Goal: Task Accomplishment & Management: Manage account settings

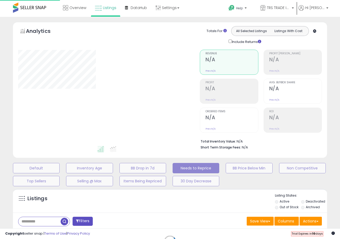
scroll to position [78, 0]
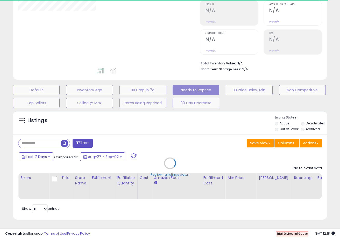
select select "**"
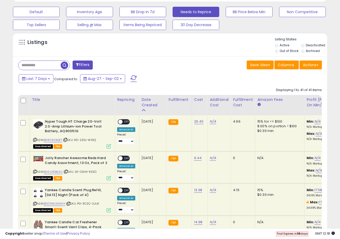
scroll to position [22, 0]
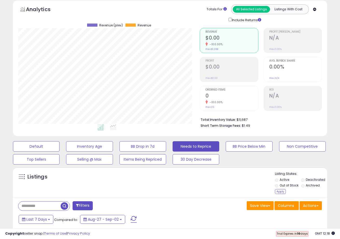
click at [281, 186] on label "Out of Stock" at bounding box center [288, 185] width 19 height 4
click at [311, 186] on label "Archived" at bounding box center [313, 185] width 14 height 4
click at [290, 186] on label "Out of Stock" at bounding box center [288, 185] width 19 height 4
click at [306, 185] on label "Archived" at bounding box center [313, 185] width 14 height 4
click at [279, 192] on div "Apply" at bounding box center [280, 191] width 11 height 5
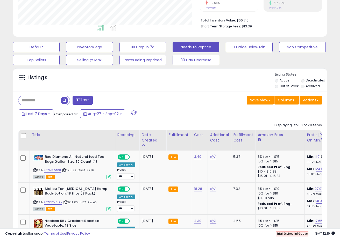
scroll to position [108, 0]
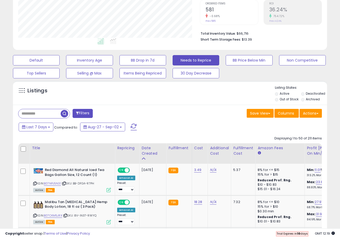
click at [90, 114] on button "Filters" at bounding box center [83, 113] width 20 height 9
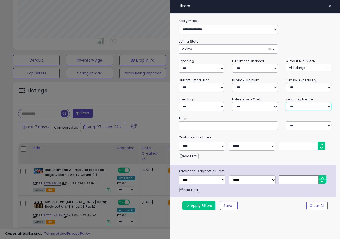
click at [302, 107] on select "**********" at bounding box center [308, 106] width 46 height 9
click at [212, 70] on select "**********" at bounding box center [201, 68] width 46 height 9
select select "***"
click at [178, 64] on select "**********" at bounding box center [201, 68] width 46 height 9
click at [204, 206] on button "Apply Filters" at bounding box center [198, 205] width 33 height 9
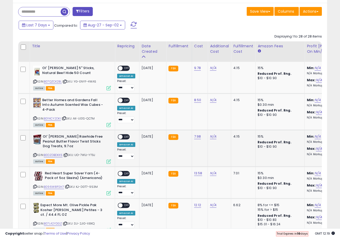
scroll to position [0, 0]
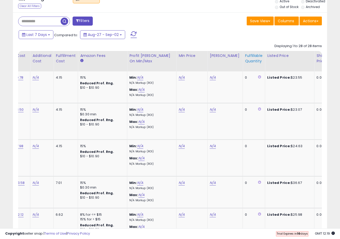
click at [249, 58] on div "Fulfillable Quantity" at bounding box center [254, 58] width 18 height 11
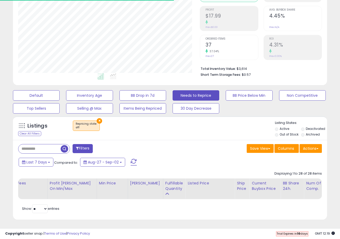
click at [134, 161] on span at bounding box center [134, 162] width 6 height 7
click at [0, 0] on div "Retrieving listings data.." at bounding box center [0, 0] width 0 height 0
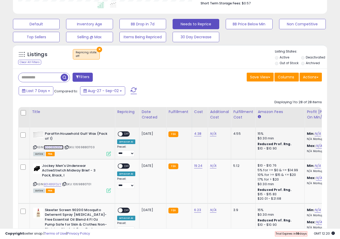
click at [58, 147] on link "B00D8N3NT6" at bounding box center [54, 147] width 20 height 4
click at [55, 147] on link "B00D8N3NT6" at bounding box center [54, 147] width 20 height 4
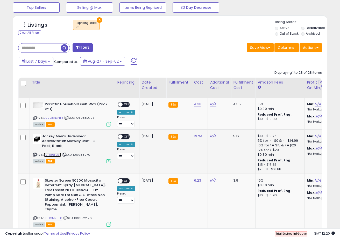
click at [56, 157] on link "B01486FDJY" at bounding box center [52, 155] width 17 height 4
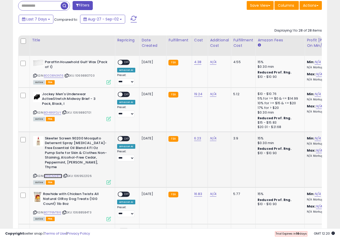
click at [59, 174] on link "B01KCMZ8T8" at bounding box center [53, 176] width 18 height 4
click at [54, 211] on link "B07TFBVT86" at bounding box center [52, 213] width 17 height 4
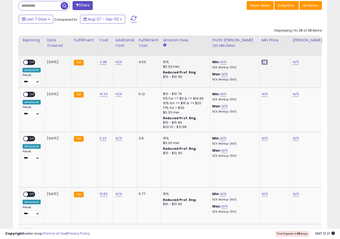
click at [264, 61] on link "N/A" at bounding box center [264, 62] width 6 height 5
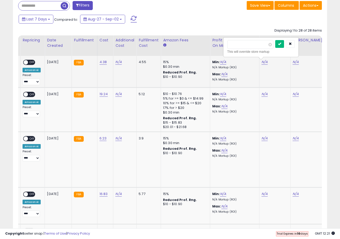
type input "**"
click at [281, 45] on icon "submit" at bounding box center [279, 43] width 3 height 3
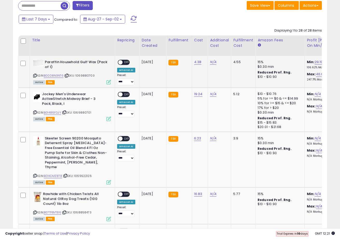
click at [123, 62] on span "OFF" at bounding box center [126, 62] width 8 height 4
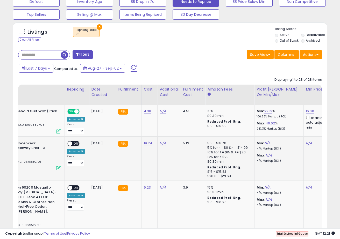
scroll to position [0, 70]
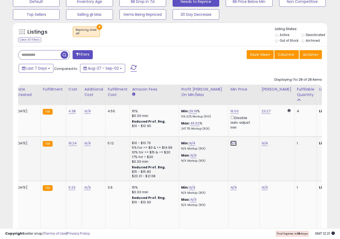
click at [231, 144] on link "N/A" at bounding box center [233, 143] width 6 height 5
type input "**"
click at [250, 127] on icon "submit" at bounding box center [248, 125] width 3 height 3
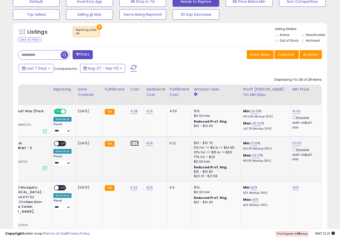
click at [132, 141] on link "19.24" at bounding box center [134, 143] width 9 height 5
click at [151, 131] on icon "submit" at bounding box center [149, 130] width 3 height 3
click at [62, 142] on span "OFF" at bounding box center [63, 143] width 8 height 4
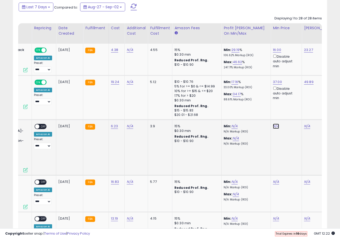
click at [274, 126] on link "N/A" at bounding box center [276, 126] width 6 height 5
type input "****"
click at [293, 110] on button "submit" at bounding box center [290, 108] width 9 height 8
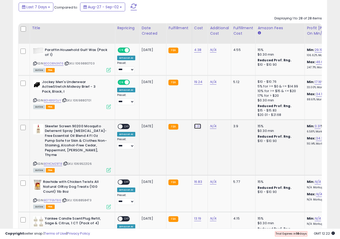
click at [194, 126] on link "6.23" at bounding box center [197, 126] width 7 height 5
click at [214, 115] on icon "submit" at bounding box center [212, 113] width 3 height 3
click at [121, 126] on span at bounding box center [120, 126] width 4 height 4
click at [120, 128] on span at bounding box center [120, 126] width 4 height 4
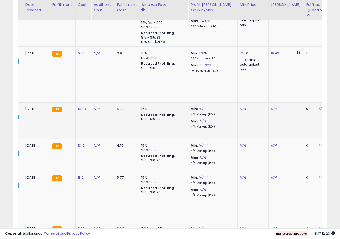
scroll to position [0, 122]
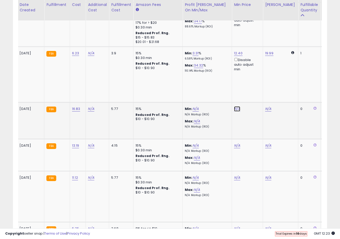
click at [236, 106] on link "N/A" at bounding box center [237, 108] width 6 height 5
type input "**"
click at [252, 86] on button "submit" at bounding box center [252, 86] width 9 height 8
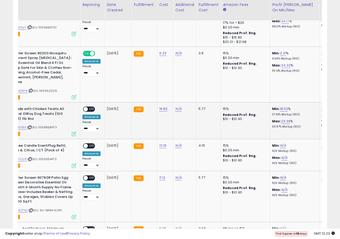
scroll to position [0, 27]
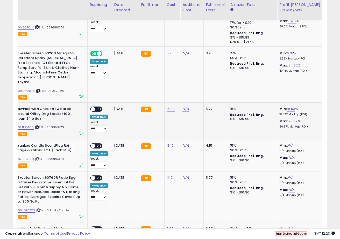
click at [95, 107] on span at bounding box center [93, 109] width 4 height 4
click at [98, 107] on span "OFF" at bounding box center [99, 109] width 8 height 4
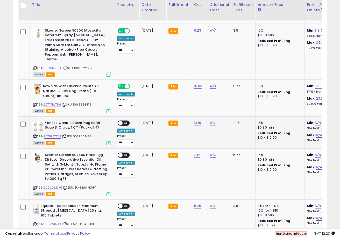
scroll to position [344, 0]
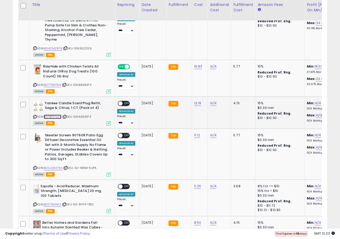
click at [55, 115] on link "B07BF5YZJ9" at bounding box center [53, 117] width 18 height 4
click at [55, 166] on link "B00JO927XG" at bounding box center [53, 168] width 19 height 4
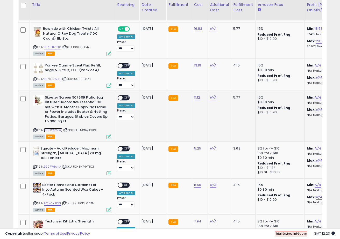
scroll to position [388, 0]
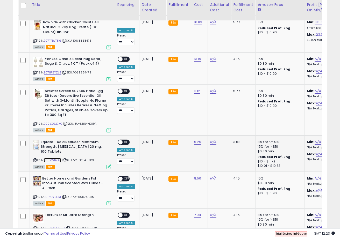
click at [56, 158] on link "B007WIAIKA" at bounding box center [52, 160] width 17 height 4
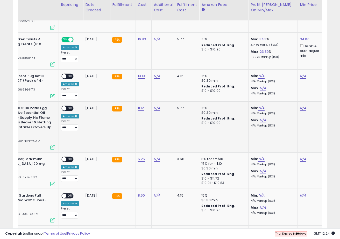
scroll to position [0, 120]
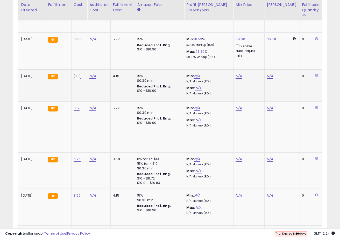
click at [76, 74] on link "13.19" at bounding box center [77, 76] width 7 height 5
type input "*****"
click at [97, 59] on button "submit" at bounding box center [92, 58] width 9 height 8
click at [236, 74] on link "N/A" at bounding box center [238, 76] width 6 height 5
type input "*****"
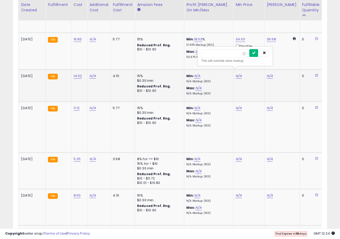
click at [258, 55] on button "submit" at bounding box center [253, 53] width 9 height 8
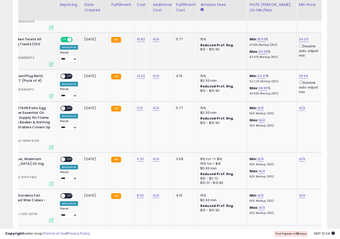
scroll to position [0, 53]
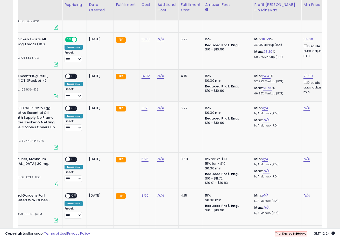
click at [73, 74] on span "OFF" at bounding box center [74, 76] width 8 height 4
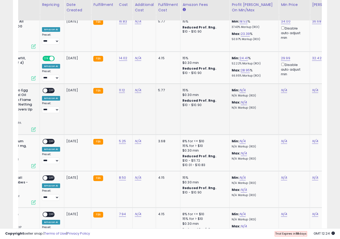
scroll to position [0, 97]
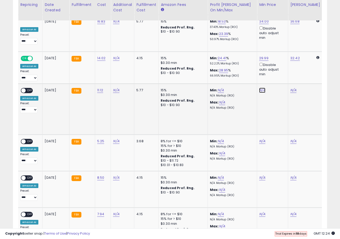
click at [262, 88] on link "N/A" at bounding box center [262, 90] width 6 height 5
type input "*****"
click at [281, 67] on button "submit" at bounding box center [277, 67] width 9 height 8
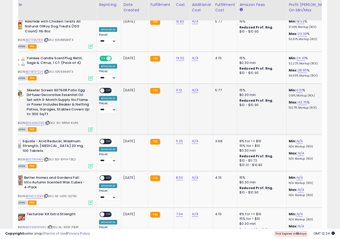
scroll to position [0, 0]
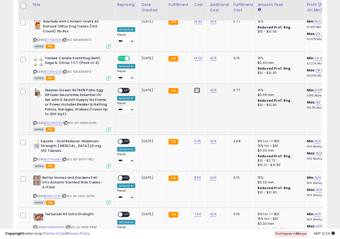
click at [197, 88] on link "11.12" at bounding box center [197, 90] width 6 height 5
click at [224, 73] on icon "button" at bounding box center [222, 72] width 3 height 3
click at [125, 88] on span "OFF" at bounding box center [126, 90] width 8 height 4
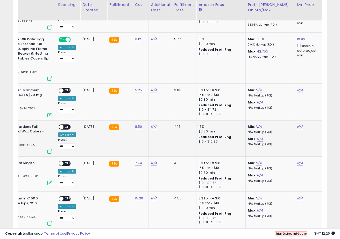
scroll to position [0, 87]
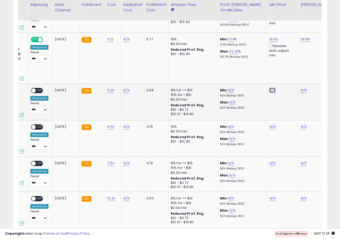
click at [271, 88] on link "N/A" at bounding box center [272, 90] width 6 height 5
type input "****"
click at [291, 69] on button "submit" at bounding box center [287, 67] width 9 height 8
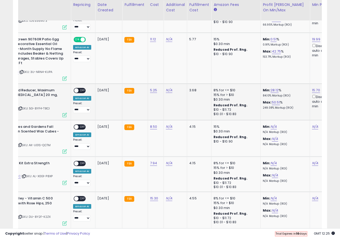
scroll to position [0, 23]
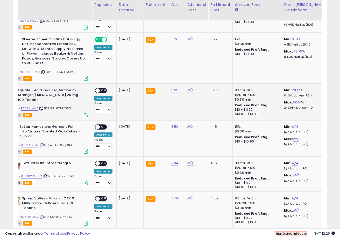
click at [102, 88] on span "OFF" at bounding box center [104, 90] width 8 height 4
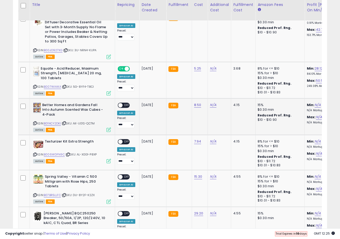
scroll to position [466, 0]
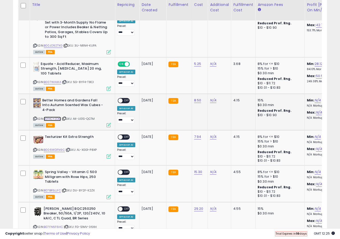
click at [56, 117] on link "B01NCY2DKI" at bounding box center [52, 119] width 17 height 4
click at [56, 148] on link "B006WDFN9C" at bounding box center [54, 150] width 21 height 4
click at [53, 189] on link "B07BR5LLFC" at bounding box center [52, 191] width 17 height 4
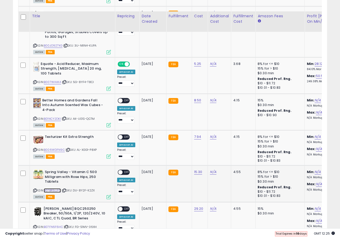
scroll to position [495, 0]
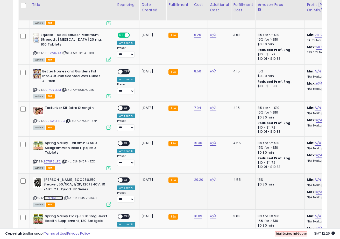
click at [54, 196] on link "B07FN6F6HC" at bounding box center [53, 198] width 19 height 4
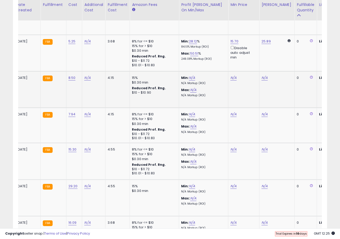
scroll to position [0, 132]
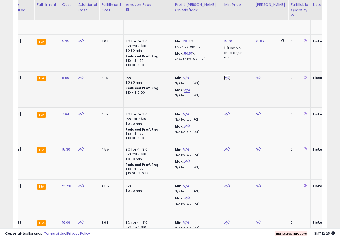
click at [227, 75] on link "N/A" at bounding box center [227, 77] width 6 height 5
type input "**"
click at [246, 58] on button "submit" at bounding box center [242, 55] width 9 height 8
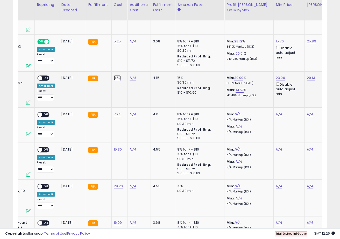
click at [117, 75] on link "8.50" at bounding box center [117, 77] width 7 height 5
click at [145, 62] on button "button" at bounding box center [143, 60] width 9 height 8
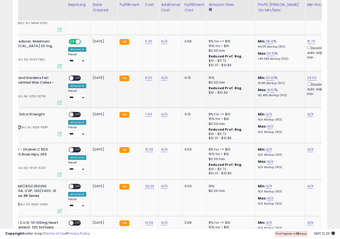
click at [78, 76] on span "OFF" at bounding box center [78, 78] width 8 height 4
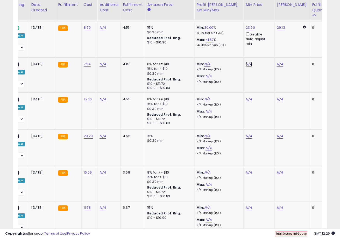
click at [248, 62] on link "N/A" at bounding box center [248, 64] width 6 height 5
type input "*****"
click at [265, 40] on icon "submit" at bounding box center [263, 41] width 3 height 3
click at [88, 62] on link "7.94" at bounding box center [87, 64] width 7 height 5
click at [114, 46] on icon "button" at bounding box center [112, 46] width 3 height 3
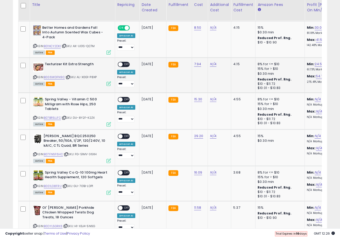
click at [120, 62] on span at bounding box center [120, 64] width 4 height 4
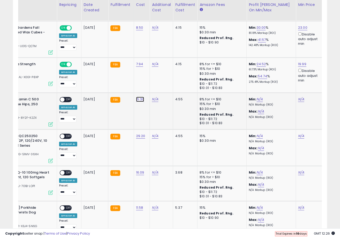
click at [139, 97] on link "15.30" at bounding box center [140, 99] width 8 height 5
click at [168, 82] on button "button" at bounding box center [165, 82] width 9 height 8
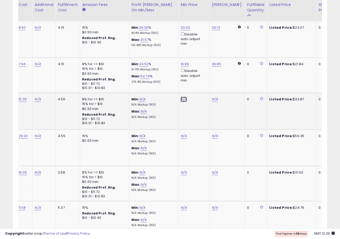
click at [181, 97] on link "N/A" at bounding box center [183, 99] width 6 height 5
type input "**"
click at [200, 77] on icon "submit" at bounding box center [198, 76] width 3 height 3
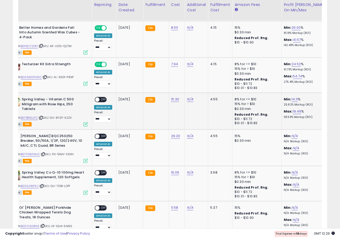
click at [101, 98] on span "OFF" at bounding box center [103, 100] width 8 height 4
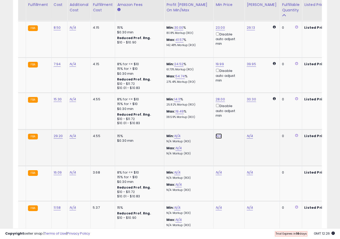
click at [215, 134] on link "N/A" at bounding box center [218, 136] width 6 height 5
type input "**"
click at [235, 114] on icon "submit" at bounding box center [233, 112] width 3 height 3
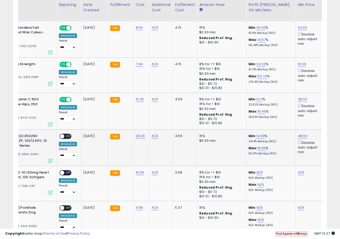
click at [68, 134] on span "OFF" at bounding box center [68, 136] width 8 height 4
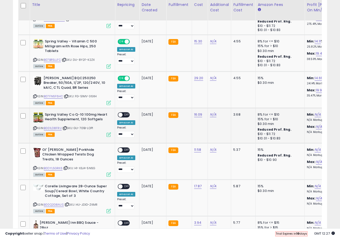
click at [53, 121] on div "ASIN: B001LD8FRU | SKU: GU-701B-LOP1 Active FBA" at bounding box center [72, 124] width 78 height 24
click at [54, 126] on link "B001LD8FRU" at bounding box center [53, 128] width 18 height 4
click at [54, 166] on link "B0DYL5GRK6" at bounding box center [53, 168] width 19 height 4
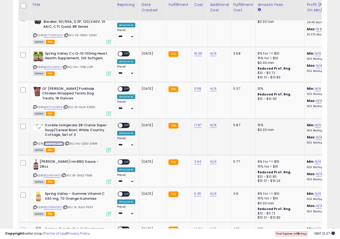
click at [56, 142] on link "B00Q2G8AUS" at bounding box center [54, 144] width 20 height 4
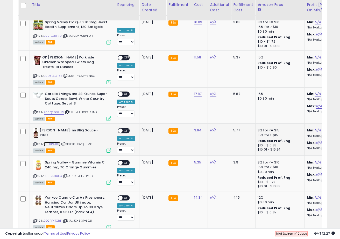
click at [55, 142] on link "B01IRRA4R6" at bounding box center [52, 144] width 17 height 4
click at [54, 174] on link "B001RBH0KO" at bounding box center [53, 176] width 18 height 4
click at [58, 219] on link "B0CPFYTQRF" at bounding box center [53, 221] width 18 height 4
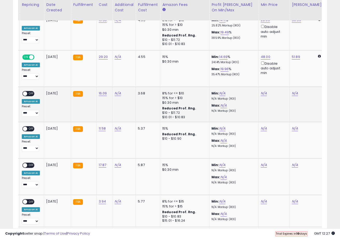
click at [258, 90] on td "N/A" at bounding box center [273, 104] width 31 height 35
click at [103, 91] on link "16.09" at bounding box center [103, 93] width 8 height 5
click at [132, 77] on button "button" at bounding box center [128, 76] width 9 height 8
click at [262, 91] on link "N/A" at bounding box center [264, 93] width 6 height 5
type input "*****"
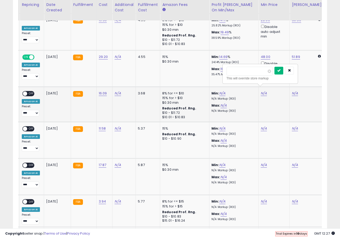
click at [281, 72] on button "submit" at bounding box center [278, 71] width 9 height 8
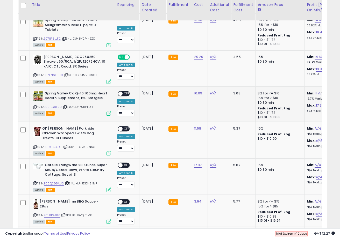
click at [124, 91] on span "OFF" at bounding box center [126, 93] width 8 height 4
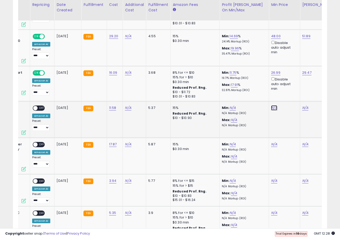
click at [272, 105] on link "N/A" at bounding box center [274, 107] width 6 height 5
type input "****"
click at [291, 84] on icon "submit" at bounding box center [288, 84] width 3 height 3
click at [111, 105] on link "11.58" at bounding box center [112, 107] width 7 height 5
click at [140, 89] on icon "button" at bounding box center [138, 89] width 3 height 3
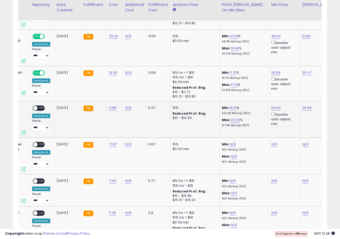
click at [39, 105] on div "ON OFF" at bounding box center [39, 107] width 12 height 5
click at [42, 106] on span "OFF" at bounding box center [42, 108] width 8 height 4
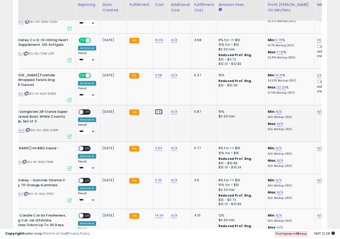
click at [156, 109] on link "17.87" at bounding box center [159, 111] width 8 height 5
type input "*****"
click at [178, 91] on button "submit" at bounding box center [174, 90] width 9 height 8
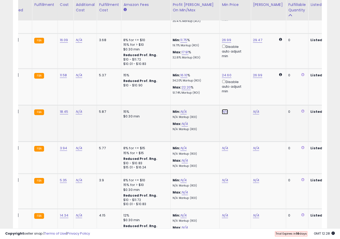
click at [222, 109] on link "N/A" at bounding box center [225, 111] width 6 height 5
type input "****"
click at [244, 86] on button "submit" at bounding box center [239, 85] width 9 height 8
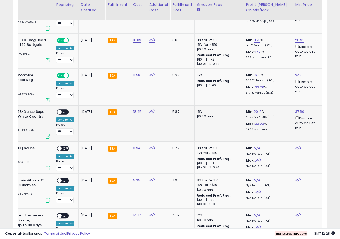
click at [65, 110] on span "OFF" at bounding box center [66, 112] width 8 height 4
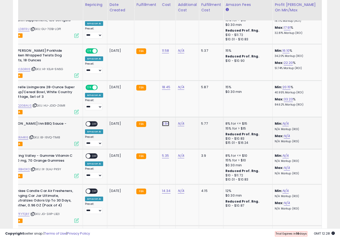
click at [162, 121] on link "3.94" at bounding box center [166, 123] width 8 height 5
click at [193, 102] on icon "button" at bounding box center [191, 101] width 3 height 3
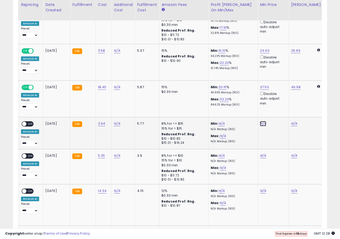
click at [262, 121] on link "N/A" at bounding box center [263, 123] width 6 height 5
type input "****"
click at [279, 98] on icon "submit" at bounding box center [277, 96] width 3 height 3
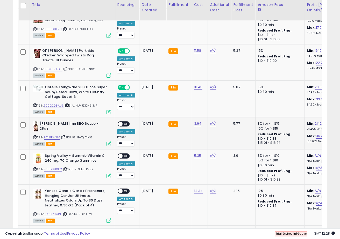
click at [126, 121] on div "ON OFF Amazon AI Preset: **** ******* ********* ***** Success Error" at bounding box center [126, 133] width 18 height 25
click at [125, 122] on span "OFF" at bounding box center [126, 124] width 8 height 4
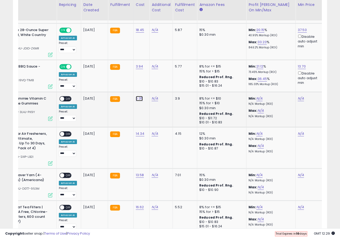
click at [136, 96] on link "5.35" at bounding box center [139, 98] width 7 height 5
click at [167, 76] on icon "button" at bounding box center [164, 76] width 3 height 3
click at [299, 96] on link "N/A" at bounding box center [301, 98] width 6 height 5
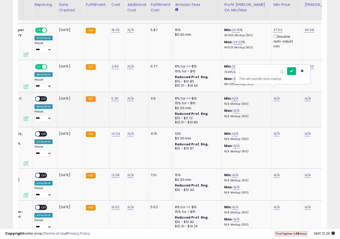
type input "****"
click at [293, 71] on icon "submit" at bounding box center [291, 70] width 3 height 3
click at [41, 92] on td "ON OFF Amazon AI Preset: **** ******* ********* ***** Success Error" at bounding box center [44, 109] width 24 height 35
click at [40, 97] on span "OFF" at bounding box center [44, 99] width 8 height 4
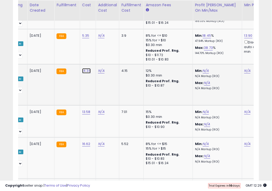
click at [85, 68] on link "14.34" at bounding box center [86, 70] width 9 height 5
click at [114, 46] on icon "button" at bounding box center [112, 47] width 3 height 3
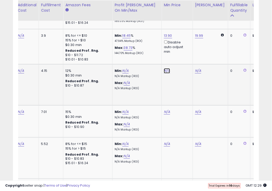
click at [165, 68] on link "N/A" at bounding box center [167, 70] width 6 height 5
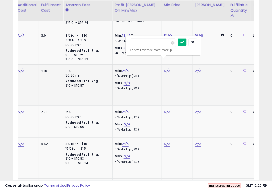
type input "****"
click at [184, 41] on icon "submit" at bounding box center [181, 42] width 3 height 3
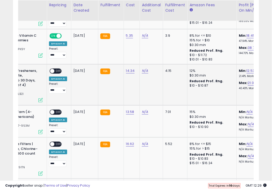
click at [60, 69] on span "OFF" at bounding box center [58, 71] width 8 height 4
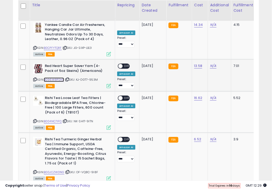
click at [56, 78] on link "B096W8P2H7" at bounding box center [54, 80] width 20 height 4
click at [54, 113] on div "ASIN: B004NC7IFQ | SKU: NK-SH1T-9ITN Active FBA" at bounding box center [72, 113] width 78 height 34
click at [55, 119] on link "B004NC7IFQ" at bounding box center [53, 121] width 18 height 4
click at [55, 170] on link "B00JCZWDNG" at bounding box center [54, 172] width 20 height 4
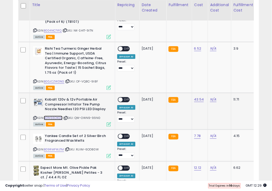
click at [59, 116] on link "B01N56OXQC" at bounding box center [53, 118] width 19 height 4
click at [55, 148] on link "B09RMFWJTM" at bounding box center [54, 150] width 20 height 4
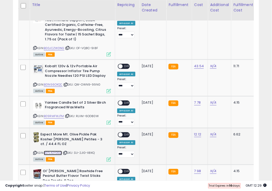
click at [56, 151] on link "B07L42YDGZ" at bounding box center [53, 153] width 18 height 4
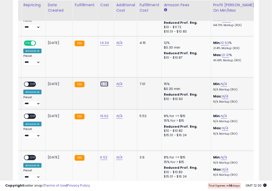
click at [100, 82] on link "13.58" at bounding box center [104, 84] width 8 height 5
click at [132, 61] on icon "button" at bounding box center [130, 60] width 3 height 3
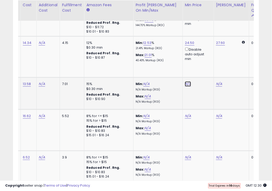
click at [185, 82] on link "N/A" at bounding box center [188, 84] width 6 height 5
type input "*****"
click at [205, 54] on icon "submit" at bounding box center [202, 55] width 3 height 3
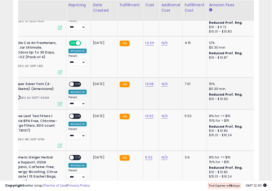
click at [77, 82] on span "OFF" at bounding box center [78, 84] width 8 height 4
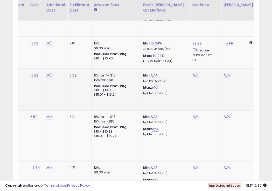
click at [197, 73] on div "N/A" at bounding box center [204, 75] width 25 height 5
click at [196, 73] on link "N/A" at bounding box center [195, 75] width 6 height 5
type input "*****"
click at [212, 46] on icon "submit" at bounding box center [210, 46] width 3 height 3
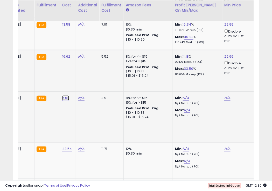
click at [64, 96] on link "6.52" at bounding box center [65, 98] width 7 height 5
click at [93, 75] on icon "button" at bounding box center [91, 74] width 3 height 3
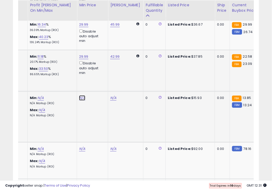
click at [83, 96] on link "N/A" at bounding box center [82, 98] width 6 height 5
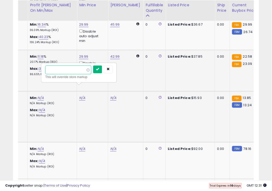
type input "****"
click at [97, 71] on button "submit" at bounding box center [97, 70] width 9 height 8
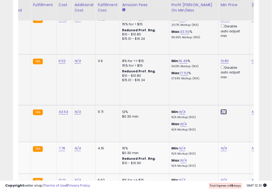
click at [221, 110] on link "N/A" at bounding box center [223, 112] width 6 height 5
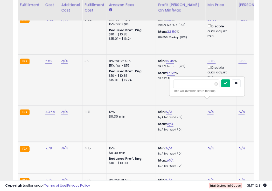
type input "*****"
click at [227, 84] on icon "submit" at bounding box center [225, 83] width 3 height 3
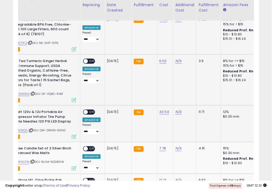
click at [90, 59] on span "OFF" at bounding box center [92, 61] width 8 height 4
click at [89, 110] on span "OFF" at bounding box center [92, 112] width 8 height 4
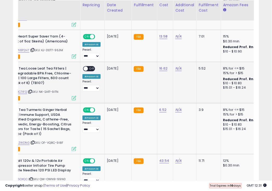
click at [91, 66] on div "ON OFF" at bounding box center [89, 68] width 12 height 5
click at [87, 66] on div "ON OFF Amazon AI Preset: **** ******* ********* ***** Success Error" at bounding box center [91, 78] width 18 height 25
click at [87, 67] on div "ON OFF" at bounding box center [83, 69] width 12 height 4
click at [83, 67] on span at bounding box center [85, 69] width 4 height 4
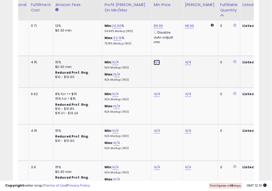
click at [154, 60] on link "N/A" at bounding box center [157, 62] width 6 height 5
type input "****"
click at [173, 34] on icon "submit" at bounding box center [171, 33] width 3 height 3
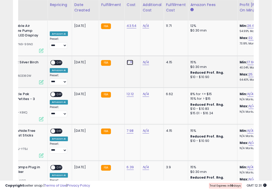
click at [127, 60] on link "7.78" at bounding box center [130, 62] width 7 height 5
click at [158, 37] on icon "button" at bounding box center [156, 38] width 3 height 3
click at [57, 61] on span "OFF" at bounding box center [59, 63] width 8 height 4
click at [104, 75] on td "FBA" at bounding box center [111, 72] width 25 height 32
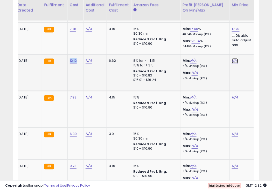
click at [232, 59] on link "N/A" at bounding box center [235, 61] width 6 height 5
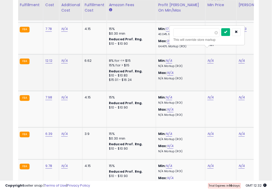
type input "****"
click at [230, 33] on button "submit" at bounding box center [225, 32] width 9 height 8
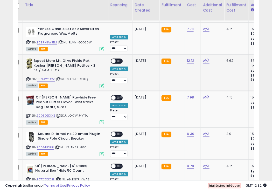
click at [118, 59] on span "OFF" at bounding box center [119, 61] width 8 height 4
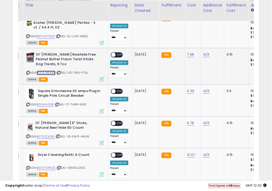
click at [47, 71] on link "B0DZDBDKX5" at bounding box center [46, 73] width 19 height 4
click at [43, 103] on link "B0044USFBI" at bounding box center [45, 105] width 17 height 4
click at [42, 135] on link "B07QZCK2BL" at bounding box center [46, 137] width 18 height 4
click at [47, 166] on link "B003YOP0ZE" at bounding box center [46, 168] width 19 height 4
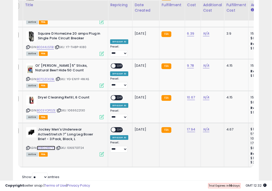
click at [42, 146] on link "B08G2XR7Y7" at bounding box center [46, 148] width 18 height 4
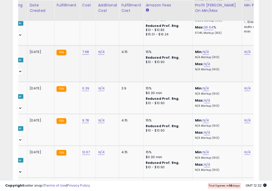
click at [245, 45] on td "N/A" at bounding box center [257, 63] width 31 height 37
click at [245, 49] on link "N/A" at bounding box center [247, 51] width 6 height 5
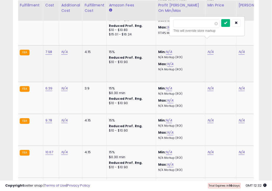
type input "**"
click at [227, 24] on icon "submit" at bounding box center [225, 22] width 3 height 3
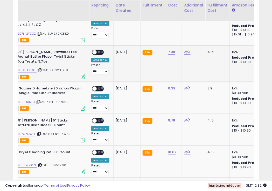
click at [99, 50] on span "OFF" at bounding box center [101, 52] width 8 height 4
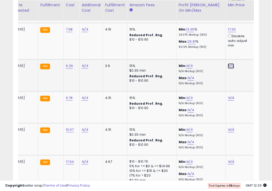
click at [228, 63] on link "N/A" at bounding box center [231, 65] width 6 height 5
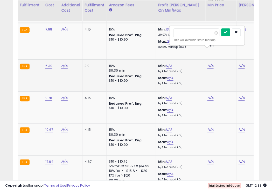
type input "****"
click at [230, 33] on button "submit" at bounding box center [225, 32] width 9 height 8
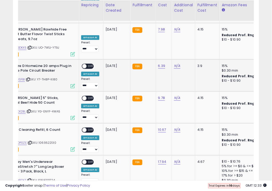
click at [92, 64] on span "OFF" at bounding box center [90, 66] width 8 height 4
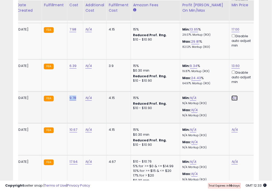
click at [232, 96] on link "N/A" at bounding box center [234, 98] width 6 height 5
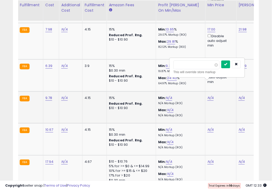
type input "****"
click at [227, 63] on icon "submit" at bounding box center [225, 64] width 3 height 3
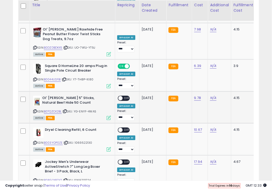
click at [124, 96] on span "OFF" at bounding box center [126, 98] width 8 height 4
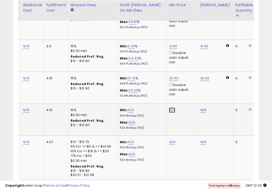
click at [170, 108] on link "N/A" at bounding box center [172, 110] width 6 height 5
type input "****"
click at [189, 77] on icon "submit" at bounding box center [187, 76] width 3 height 3
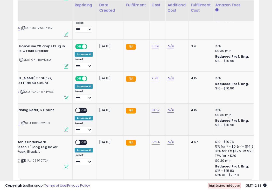
click at [84, 108] on span "OFF" at bounding box center [84, 110] width 8 height 4
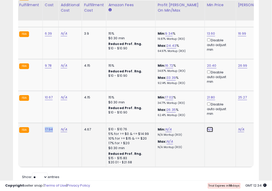
click at [208, 127] on link "N/A" at bounding box center [210, 129] width 6 height 5
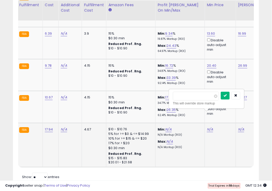
type input "**"
click at [229, 95] on button "submit" at bounding box center [225, 96] width 9 height 8
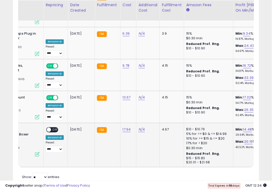
click at [52, 128] on span "OFF" at bounding box center [55, 130] width 8 height 4
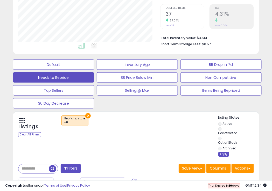
click at [222, 154] on div "Apply" at bounding box center [223, 154] width 11 height 5
